Goal: Submit feedback/report problem

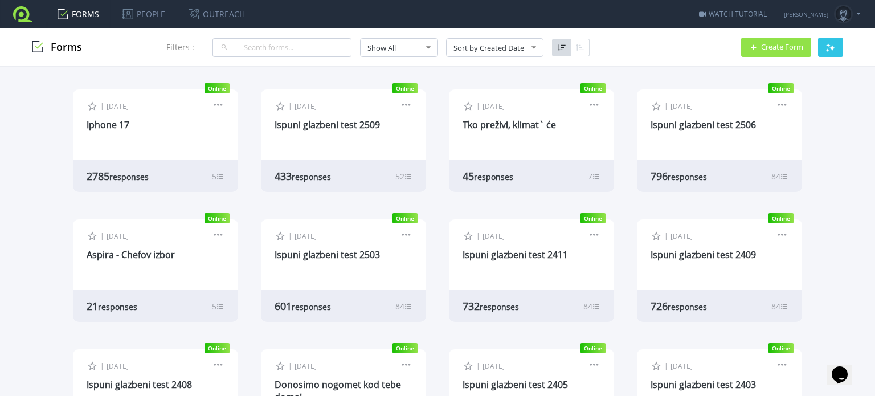
click at [106, 125] on link "Iphone 17" at bounding box center [108, 124] width 43 height 13
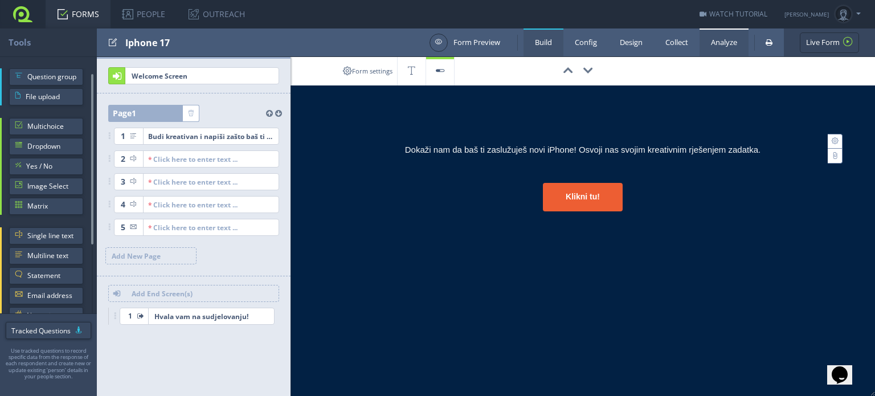
click at [714, 45] on link "Analyze" at bounding box center [723, 42] width 49 height 28
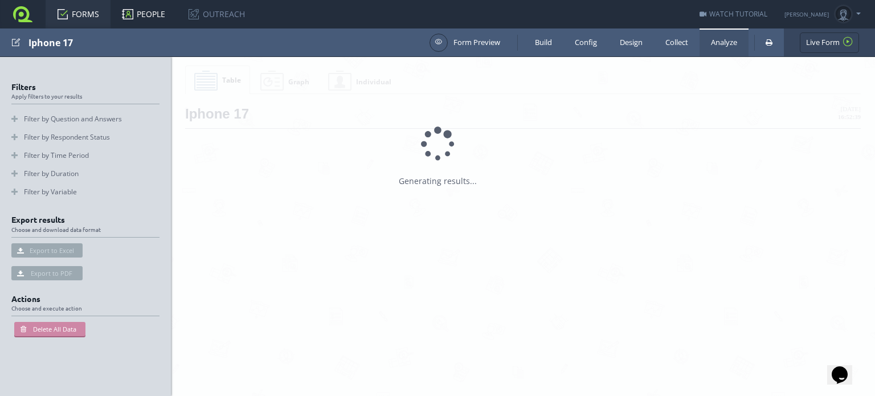
click at [137, 15] on link "PEOPLE" at bounding box center [143, 14] width 66 height 28
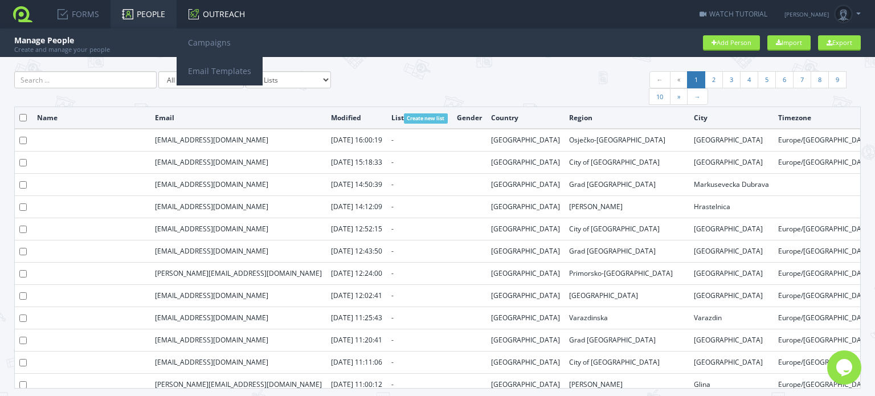
click at [206, 19] on link "OUTREACH" at bounding box center [220, 14] width 86 height 28
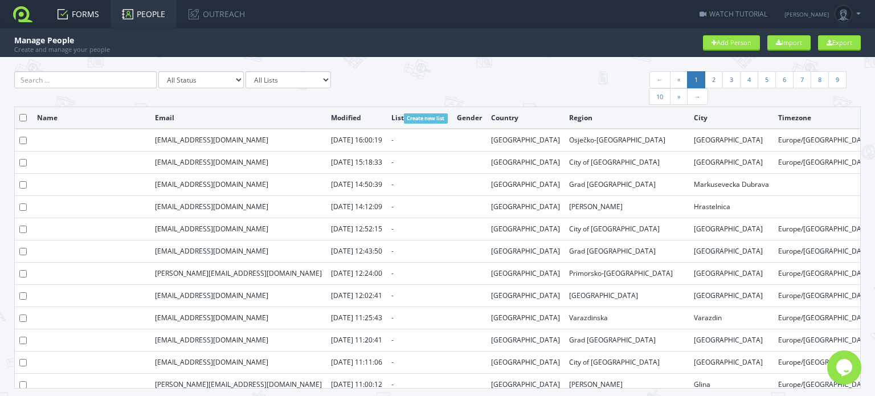
click at [76, 9] on link "FORMS" at bounding box center [78, 14] width 65 height 28
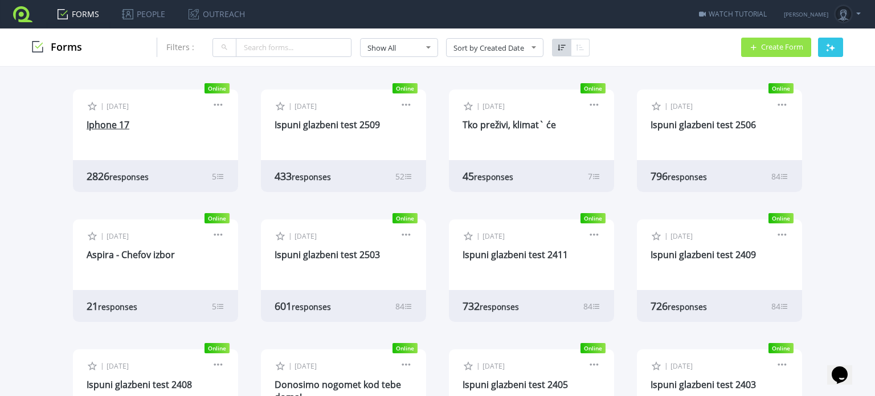
click at [105, 127] on link "Iphone 17" at bounding box center [108, 124] width 43 height 13
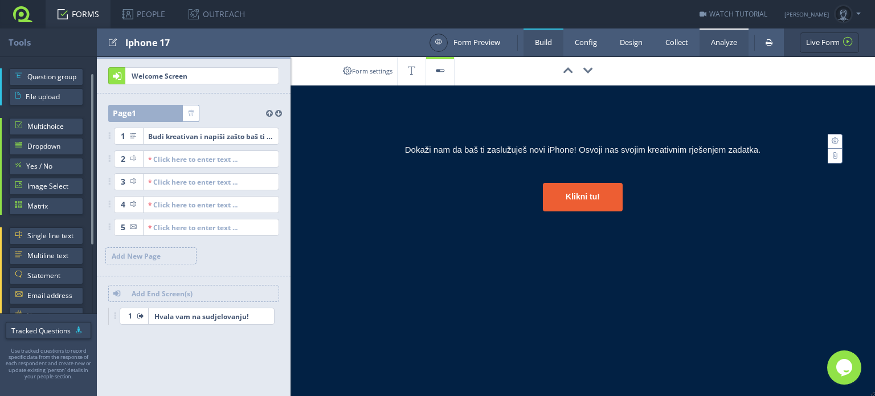
click at [722, 45] on link "Analyze" at bounding box center [723, 42] width 49 height 28
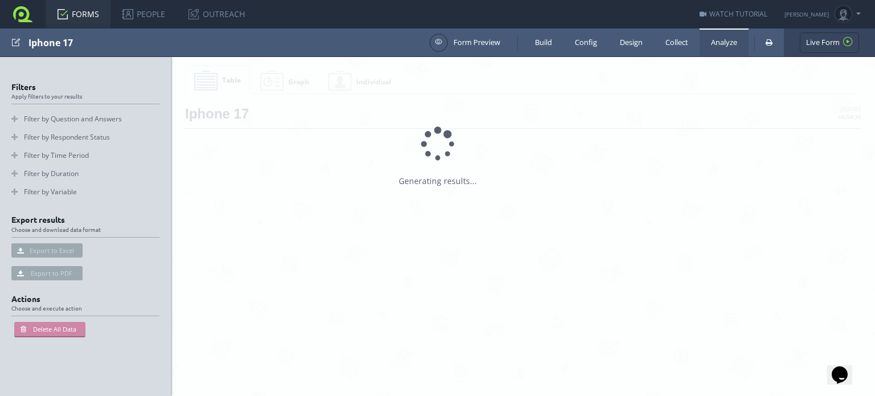
click at [846, 367] on icon "Chat widget" at bounding box center [839, 374] width 16 height 17
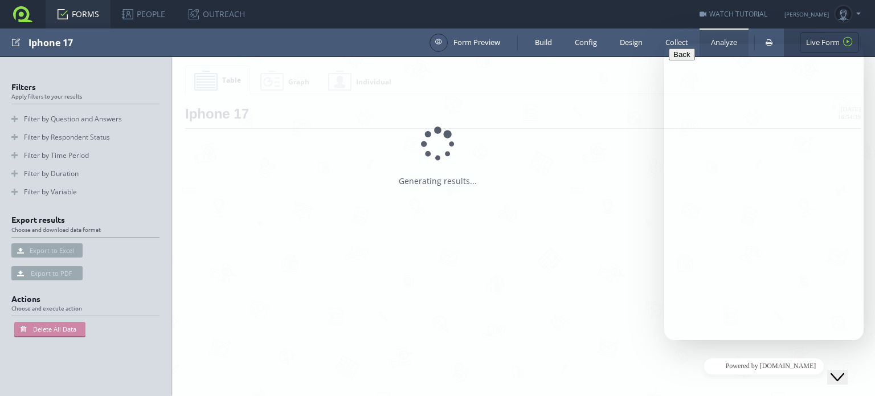
click at [587, 259] on div at bounding box center [437, 198] width 875 height 396
click at [629, 94] on div at bounding box center [437, 198] width 875 height 396
